Goal: Task Accomplishment & Management: Use online tool/utility

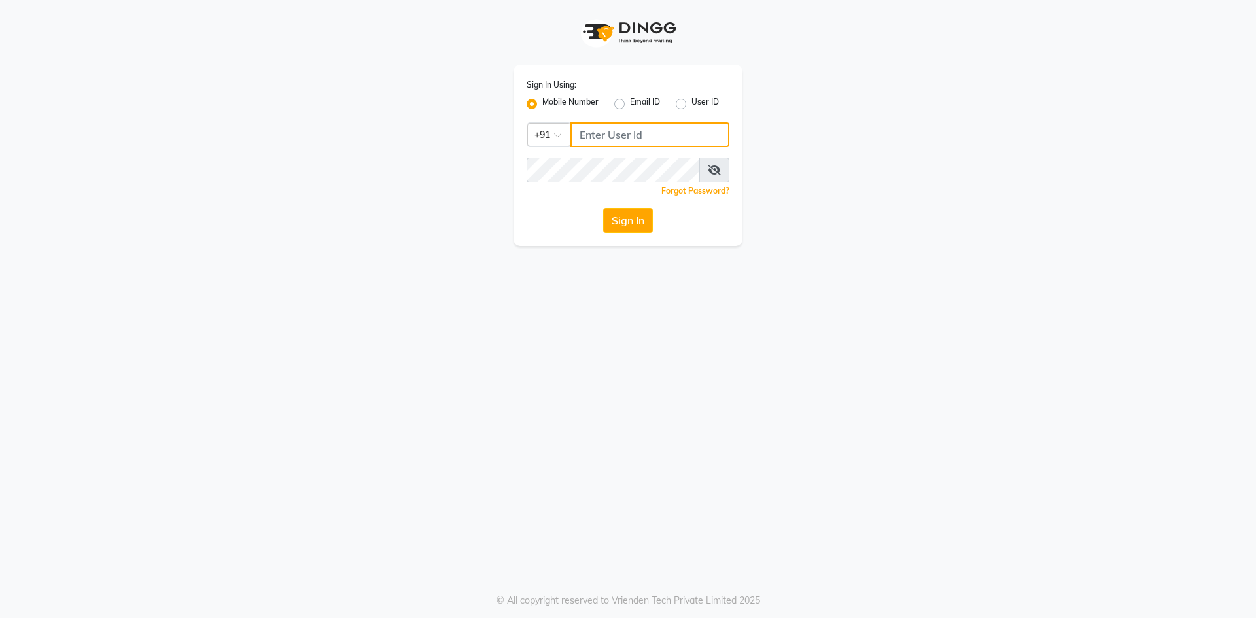
click at [612, 139] on input "Username" at bounding box center [649, 134] width 159 height 25
type input "7571900707"
click at [603, 208] on button "Sign In" at bounding box center [628, 220] width 50 height 25
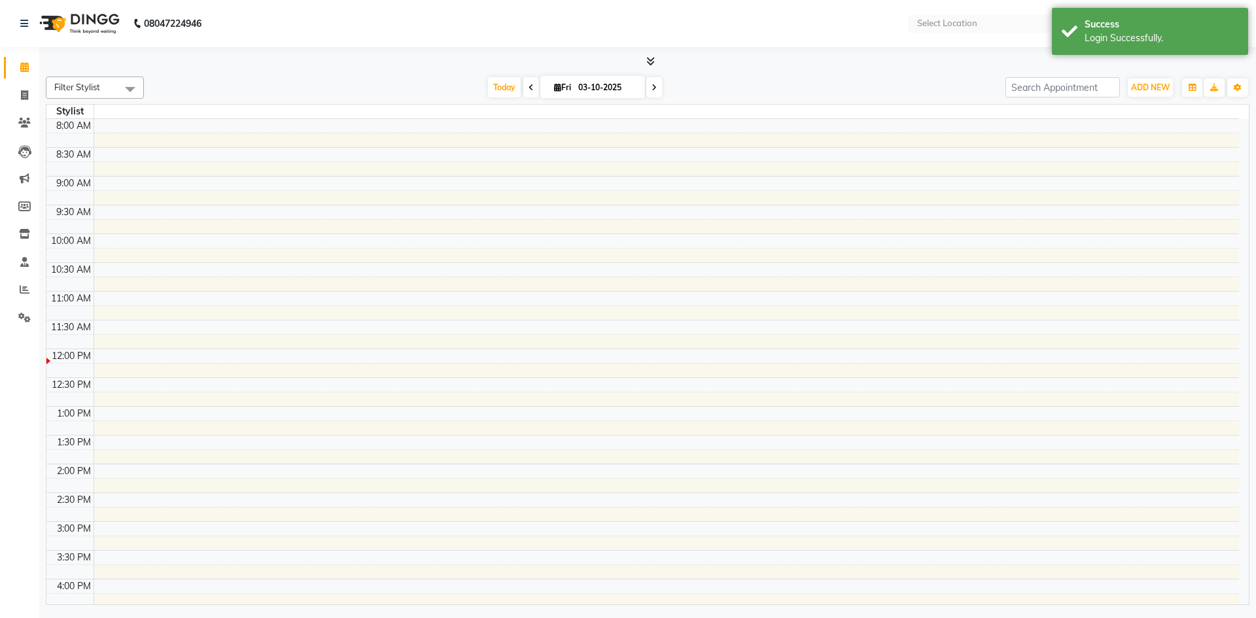
select select "en"
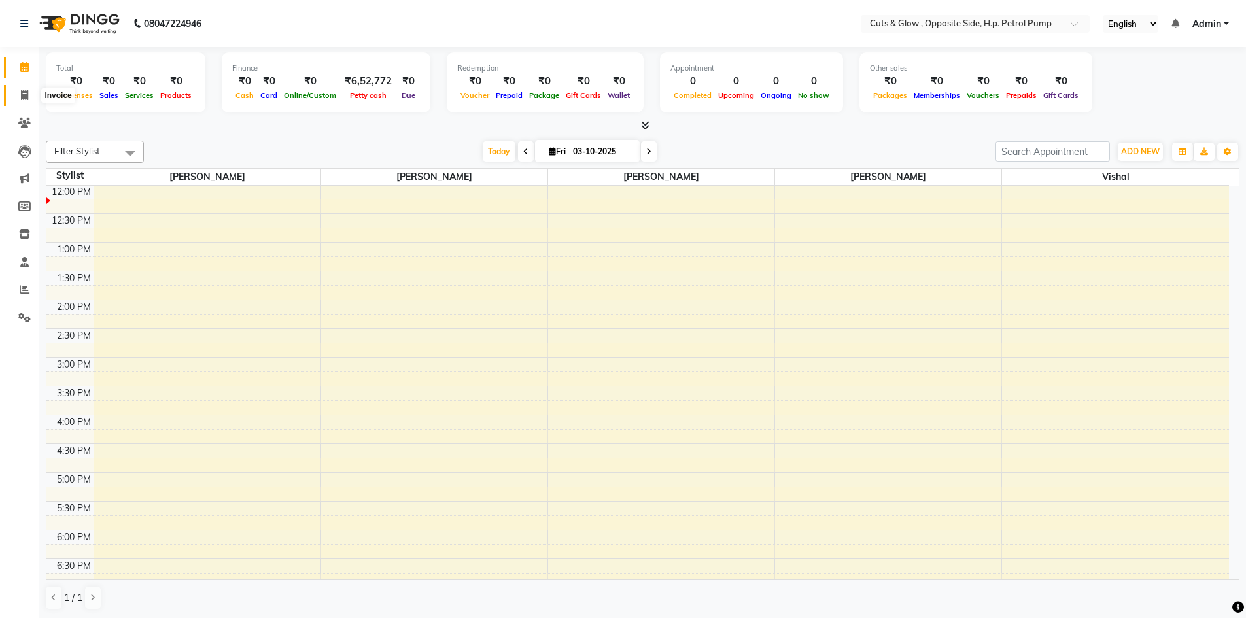
click at [32, 93] on span at bounding box center [24, 95] width 23 height 15
select select "service"
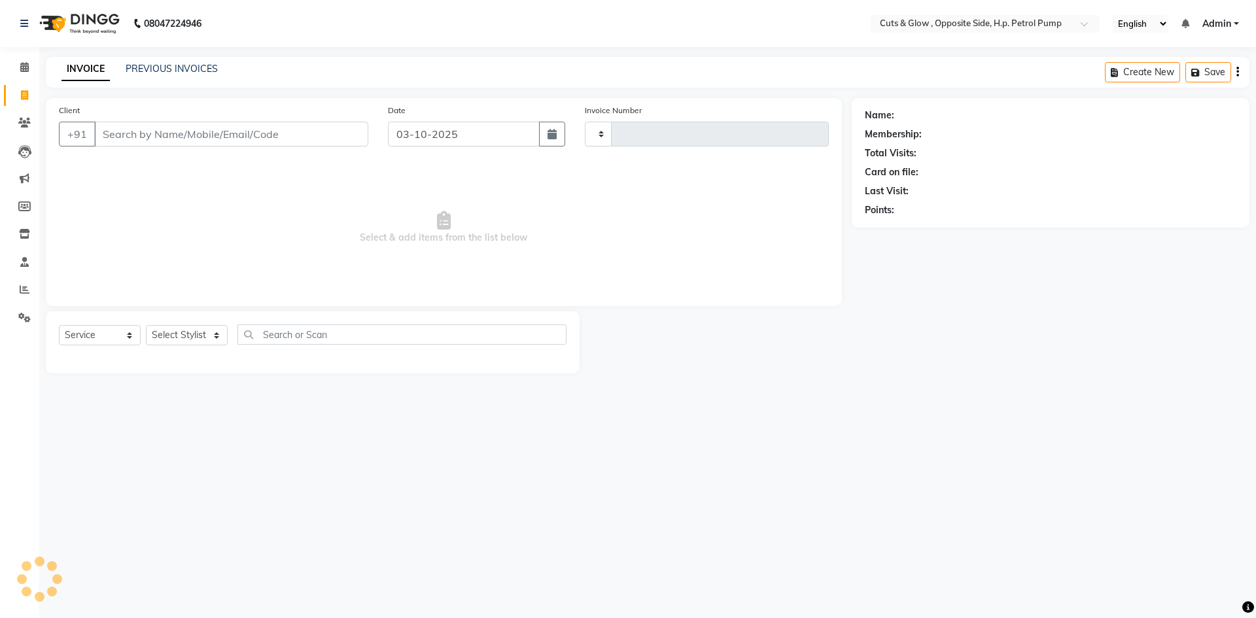
type input "0961"
select select "6633"
click at [269, 142] on input "Client" at bounding box center [231, 134] width 274 height 25
